Goal: Find specific page/section: Find specific page/section

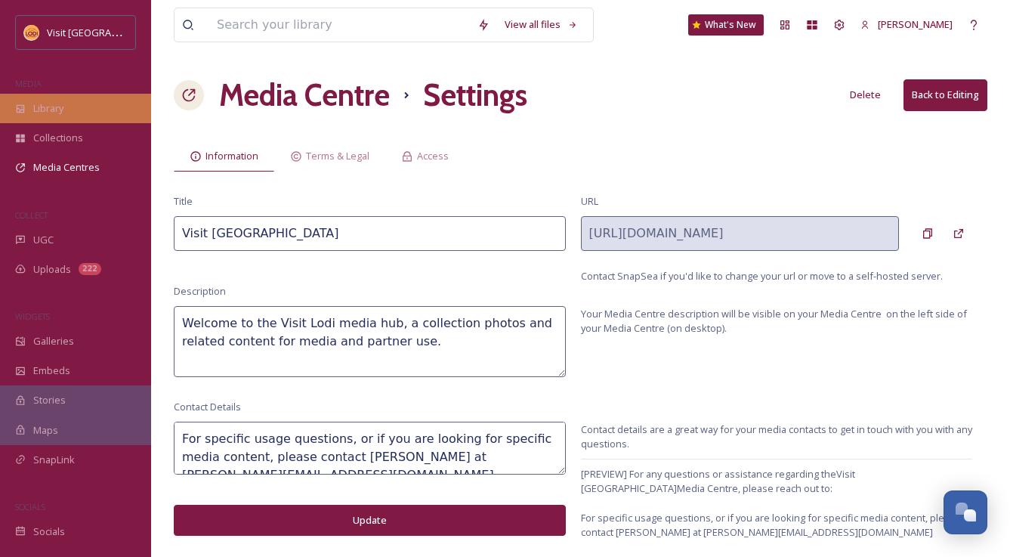
click at [45, 112] on span "Library" at bounding box center [48, 108] width 30 height 14
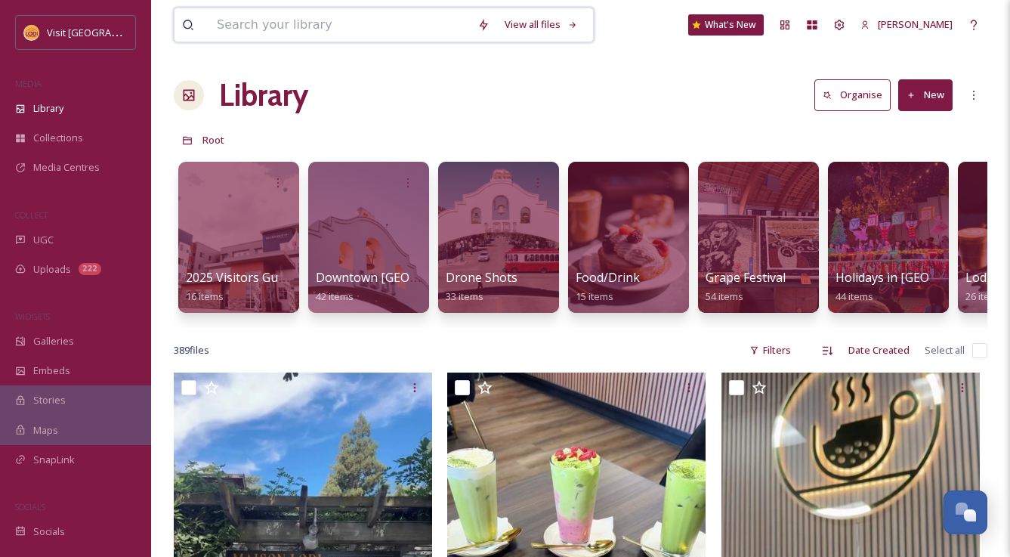
click at [288, 26] on input at bounding box center [339, 24] width 261 height 33
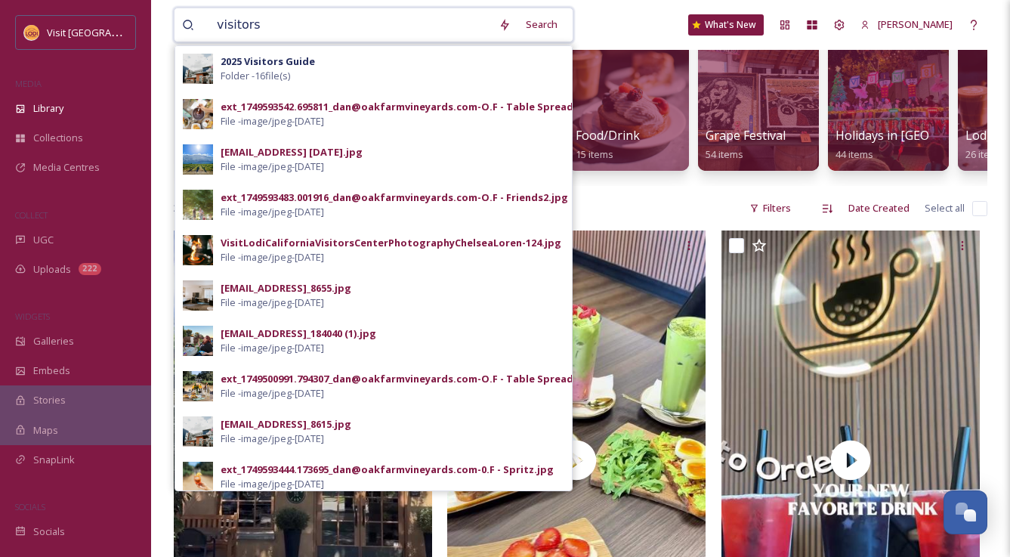
click at [249, 26] on input "visitors" at bounding box center [350, 24] width 282 height 33
type input "downtown"
